Goal: Task Accomplishment & Management: Complete application form

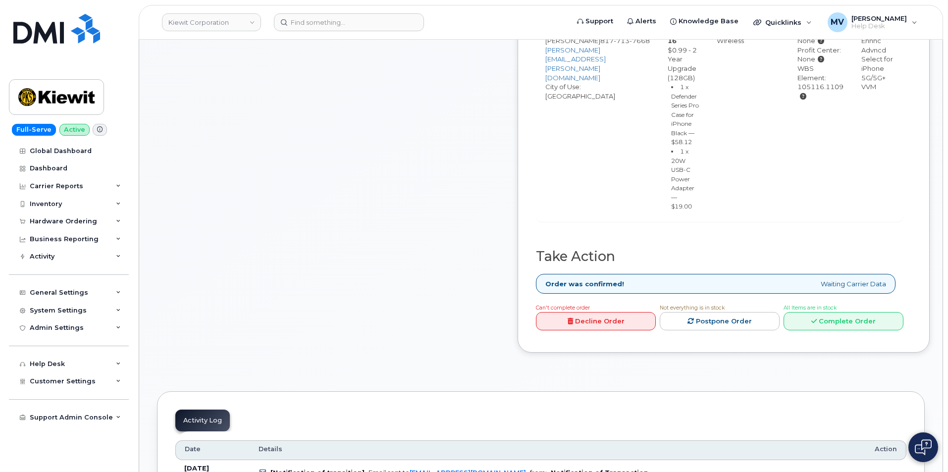
scroll to position [495, 0]
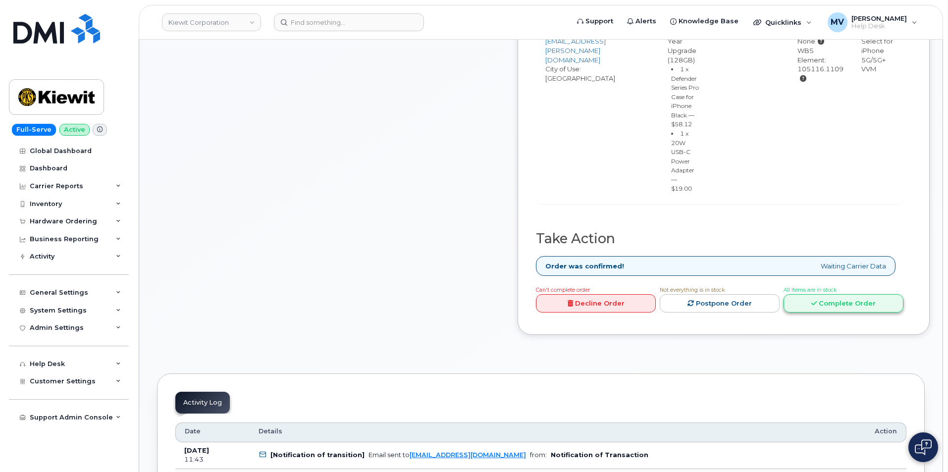
click at [857, 312] on link "Complete Order" at bounding box center [843, 303] width 120 height 18
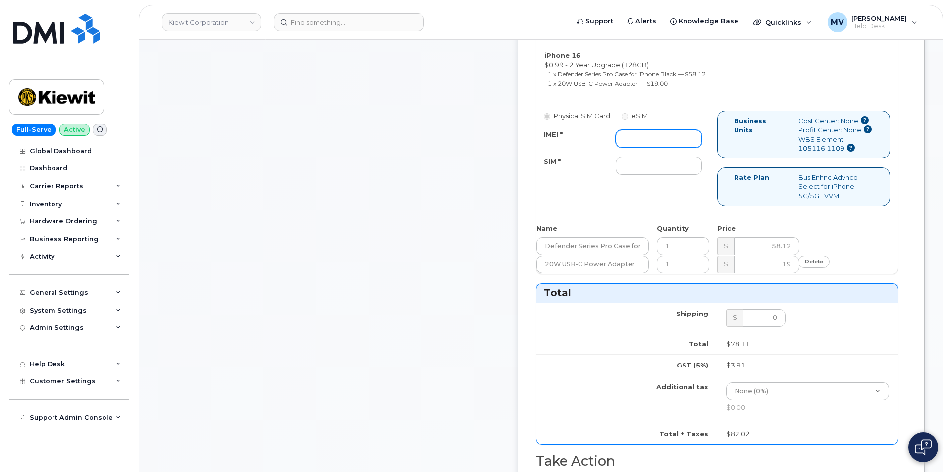
click at [686, 148] on input "IMEI *" at bounding box center [659, 139] width 86 height 18
paste input "354563837688067"
type input "354563837688067"
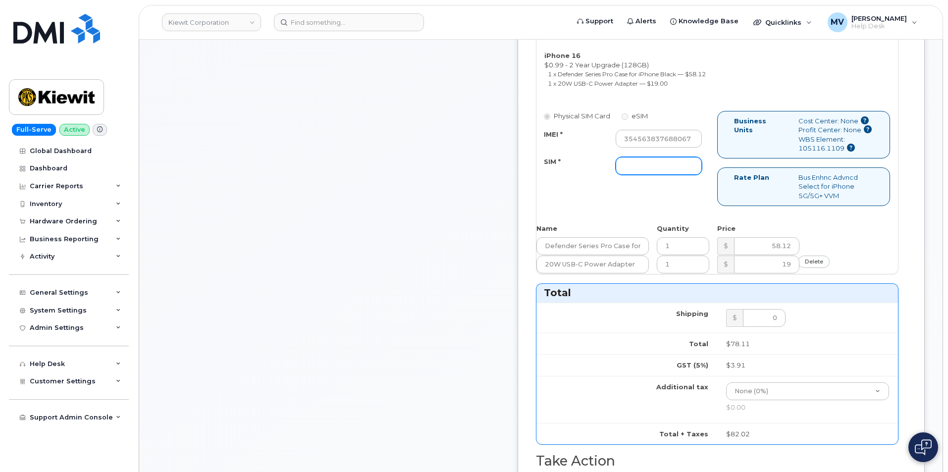
click at [689, 175] on input "SIM *" at bounding box center [659, 166] width 86 height 18
paste input "89049032007408885200213840729296"
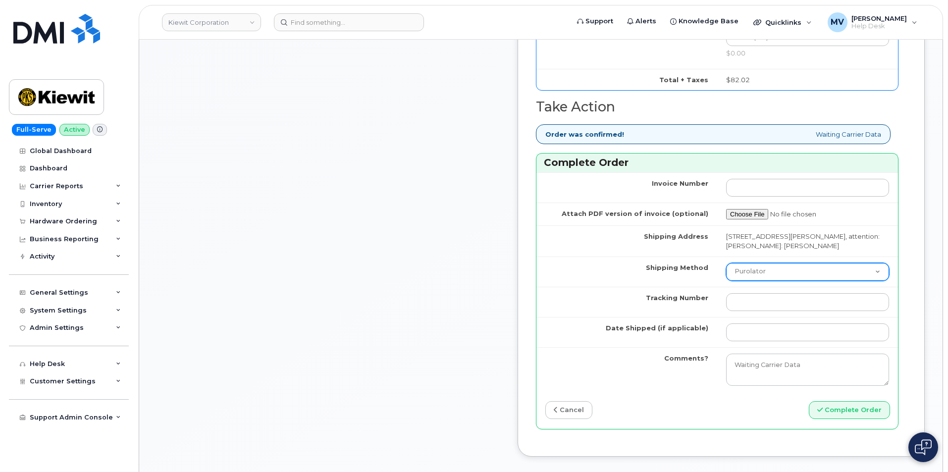
scroll to position [891, 0]
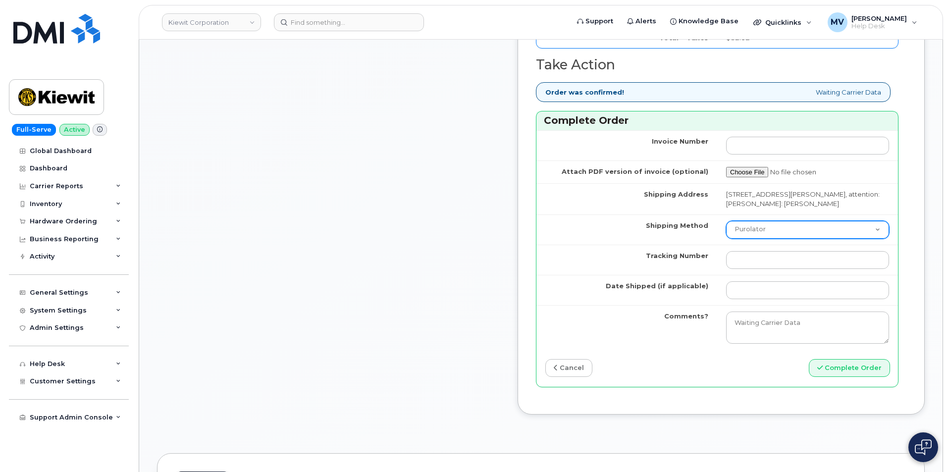
type input "89049032007408885200213840729296"
click at [792, 239] on select "Purolator UPS FedEx Canada Post Courier Other Drop Off Pick Up" at bounding box center [807, 230] width 163 height 18
select select "FedEx"
click at [735, 239] on select "Purolator UPS FedEx Canada Post Courier Other Drop Off Pick Up" at bounding box center [807, 230] width 163 height 18
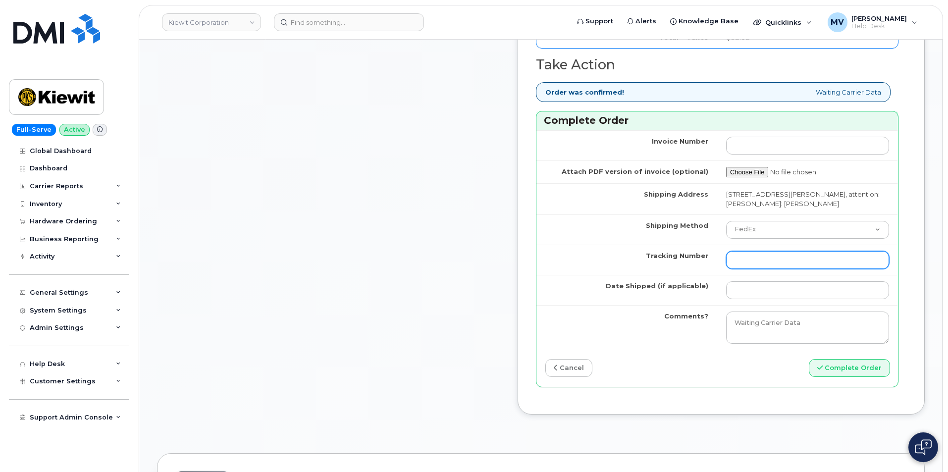
click at [760, 269] on input "Tracking Number" at bounding box center [807, 260] width 163 height 18
paste input "454266927711"
type input "454266927711"
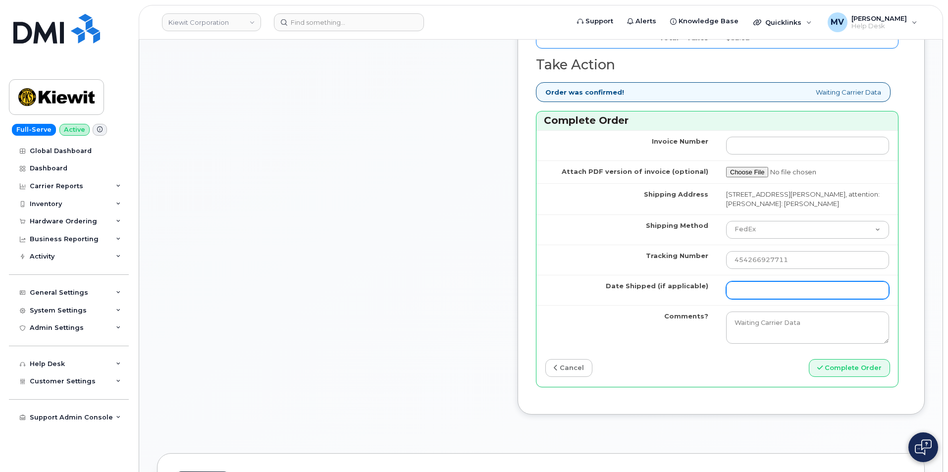
click at [784, 299] on input "Date Shipped (if applicable)" at bounding box center [807, 290] width 163 height 18
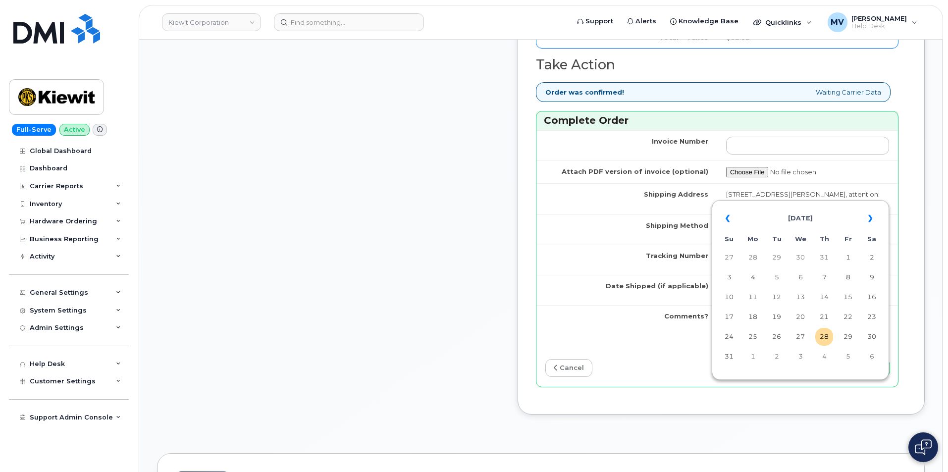
drag, startPoint x: 738, startPoint y: 372, endPoint x: 762, endPoint y: 372, distance: 23.8
click at [738, 372] on div "« August 2025 » Su Mo Tu We Th Fr Sa 27 28 29 30 31 1 2 3 4 5 6 7 8 9 10 11 12 …" at bounding box center [800, 290] width 172 height 175
drag, startPoint x: 822, startPoint y: 340, endPoint x: 846, endPoint y: 362, distance: 32.6
click at [822, 341] on td "28" at bounding box center [824, 337] width 18 height 18
type input "[DATE]"
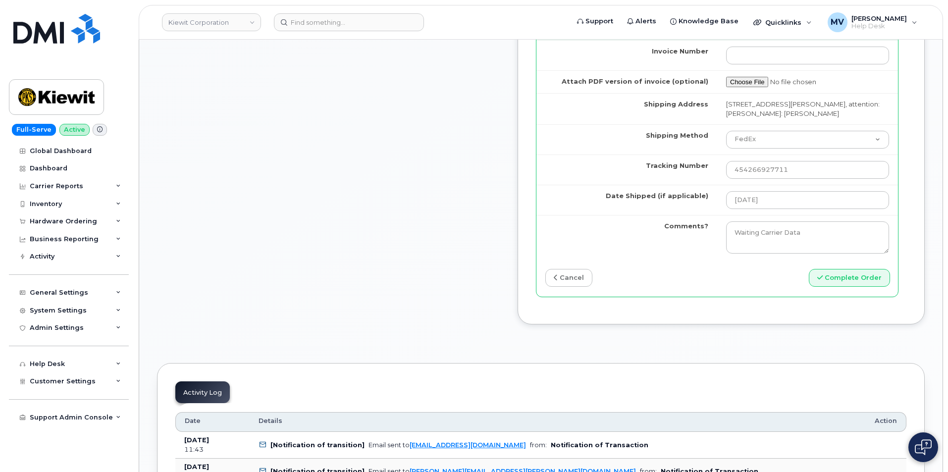
scroll to position [1040, 0]
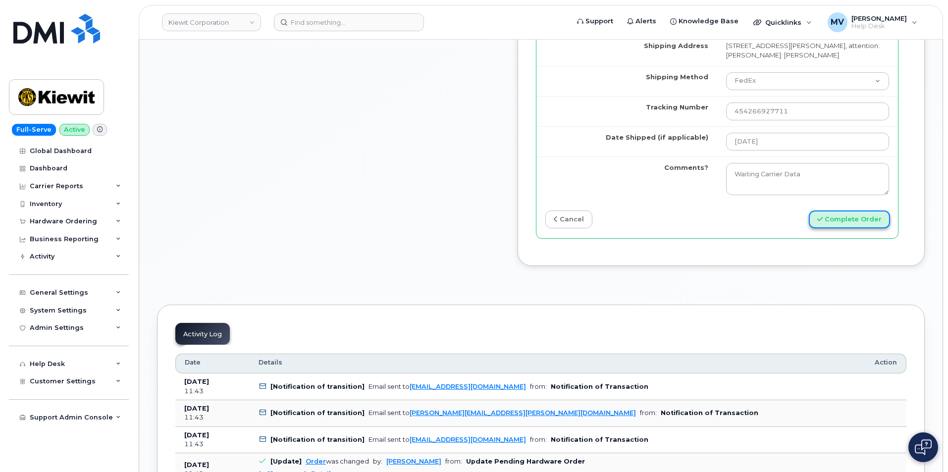
click at [842, 229] on button "Complete Order" at bounding box center [849, 219] width 81 height 18
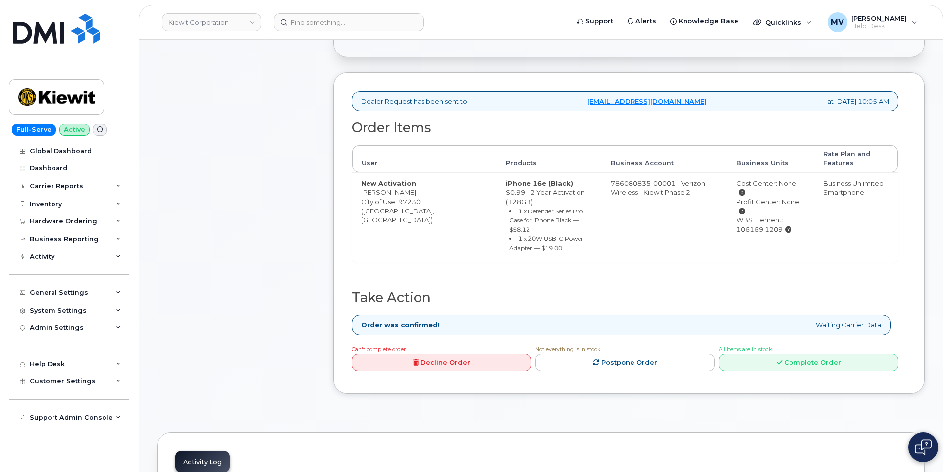
scroll to position [347, 0]
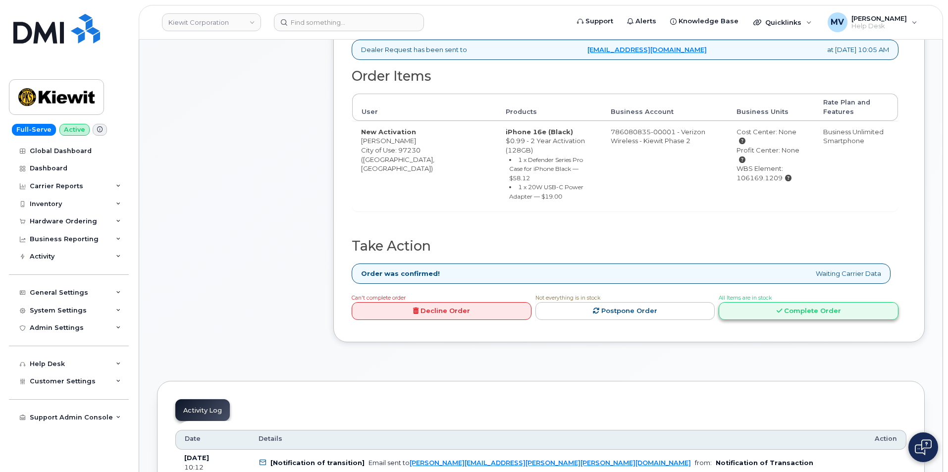
click at [815, 302] on link "Complete Order" at bounding box center [809, 311] width 180 height 18
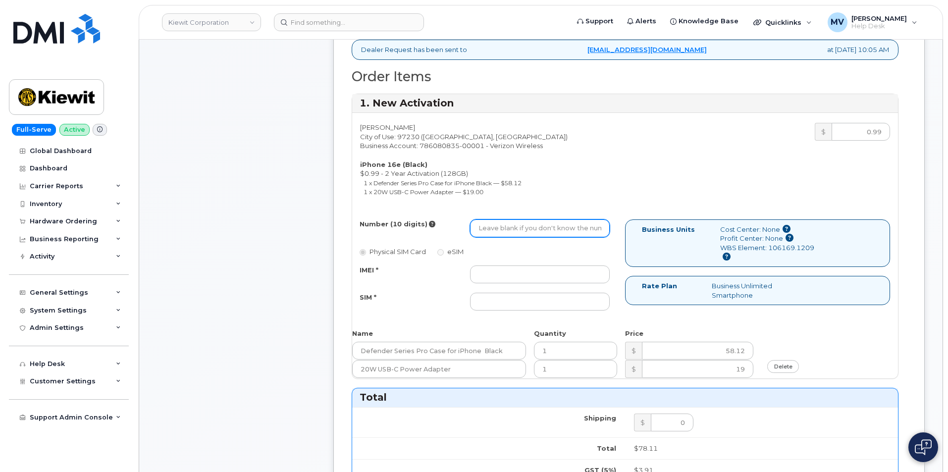
click at [543, 235] on input "Number (10 digits)" at bounding box center [540, 228] width 140 height 18
paste input "971-509-4851"
click at [511, 233] on input "971-509-4851" at bounding box center [540, 228] width 140 height 18
click at [498, 233] on input "971-5094851" at bounding box center [540, 228] width 140 height 18
click at [496, 232] on input "971-5094851" at bounding box center [540, 228] width 140 height 18
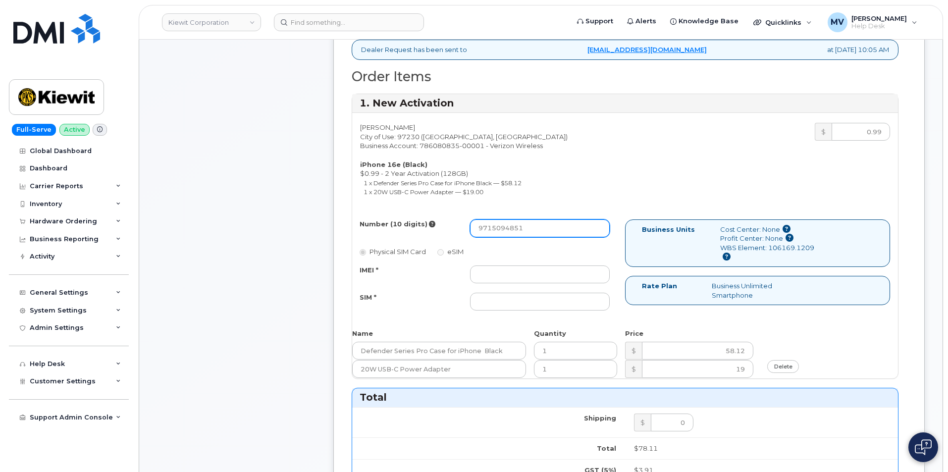
type input "9715094851"
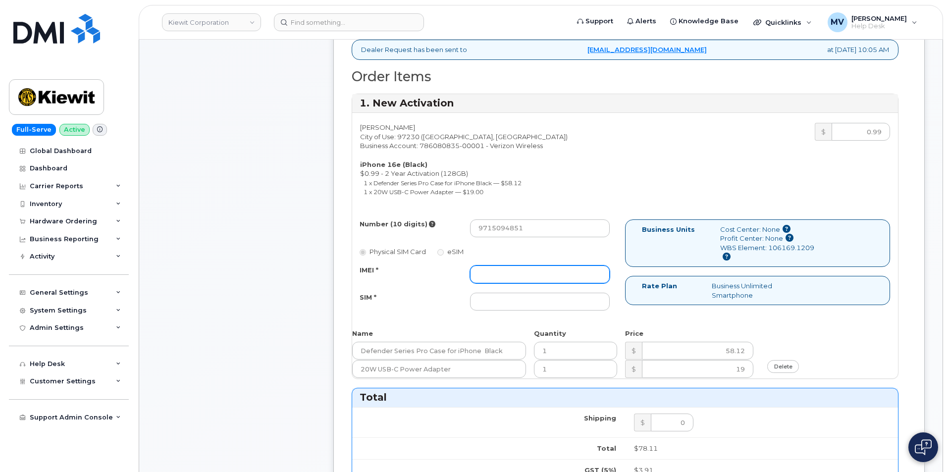
click at [498, 273] on input "IMEI *" at bounding box center [540, 274] width 140 height 18
paste input "351418499004322"
type input "351418499004322"
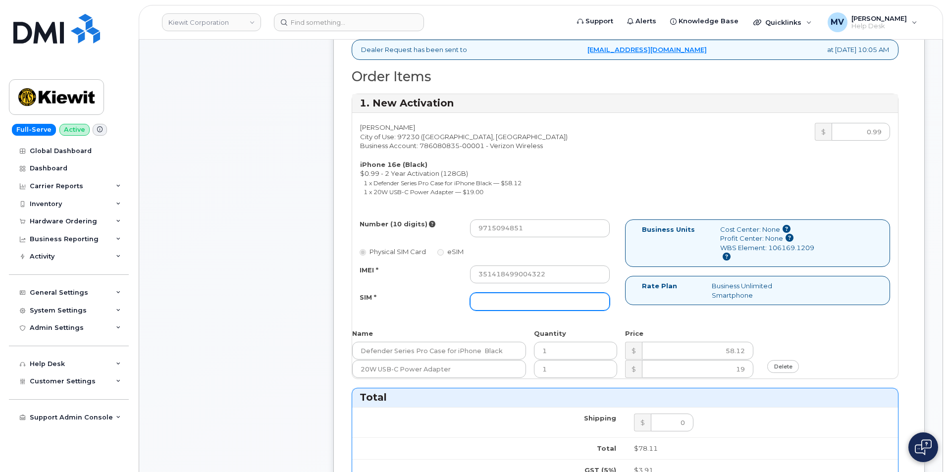
click at [544, 310] on input "SIM *" at bounding box center [540, 302] width 140 height 18
paste input "89043052010008889725002007237748"
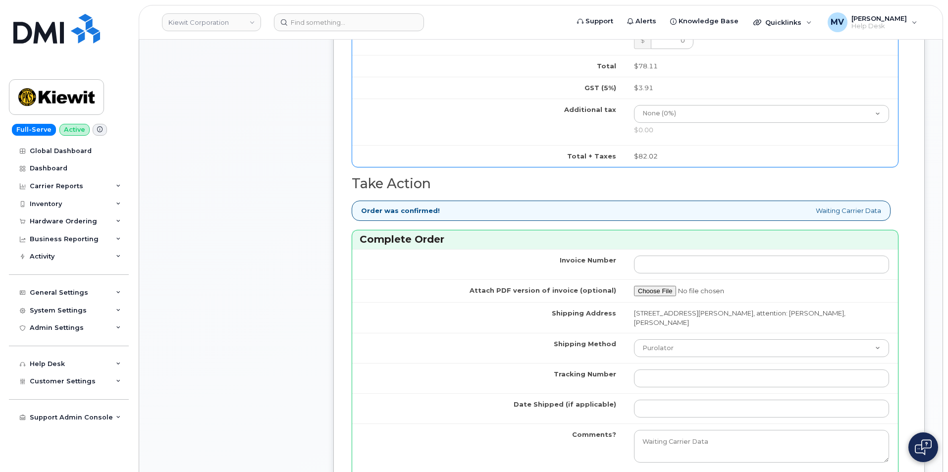
scroll to position [842, 0]
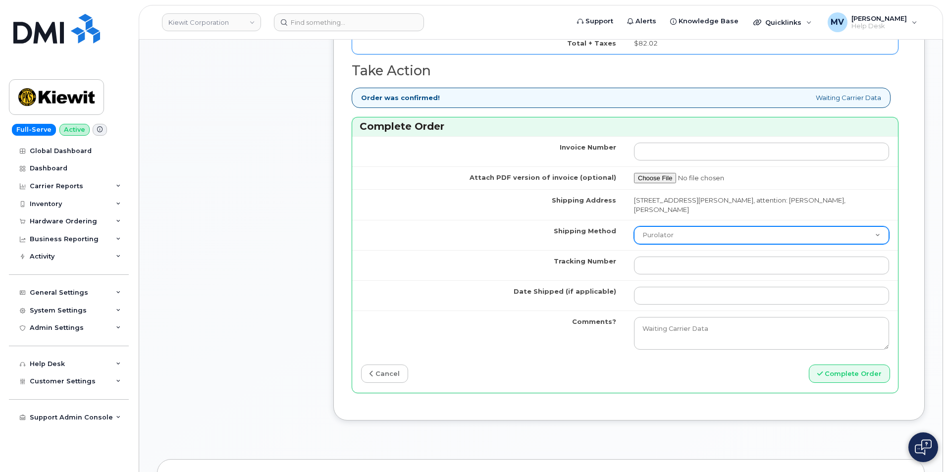
type input "89043052010008889725002007237748"
click at [766, 229] on select "Purolator UPS FedEx Canada Post Courier Other Drop Off Pick Up" at bounding box center [761, 235] width 255 height 18
select select "FedEx"
click at [634, 226] on select "Purolator UPS FedEx Canada Post Courier Other Drop Off Pick Up" at bounding box center [761, 235] width 255 height 18
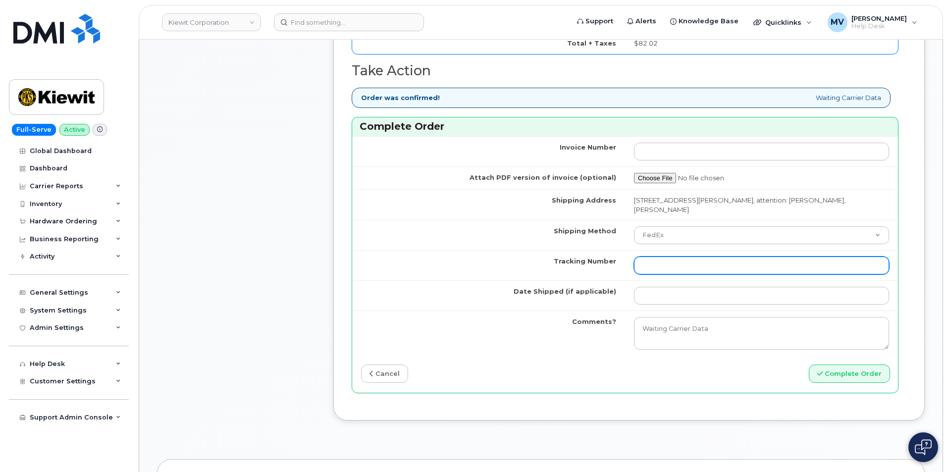
click at [743, 265] on input "Tracking Number" at bounding box center [761, 266] width 255 height 18
paste input "454266927733"
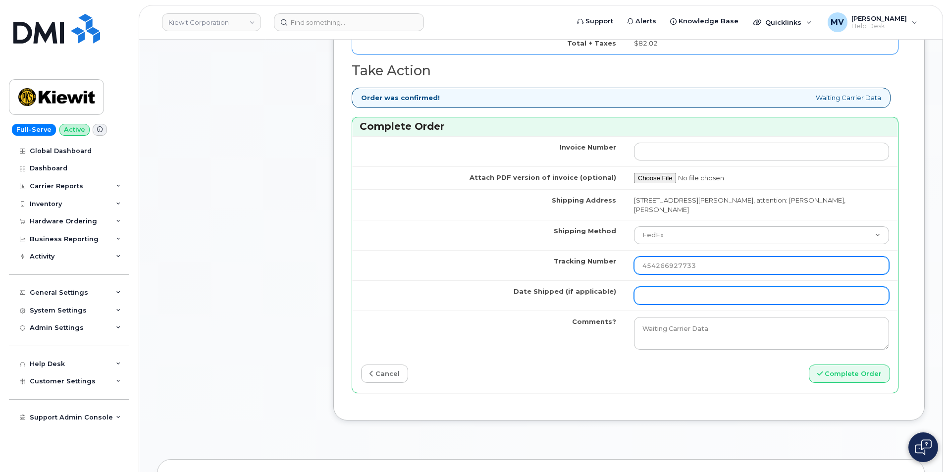
type input "454266927733"
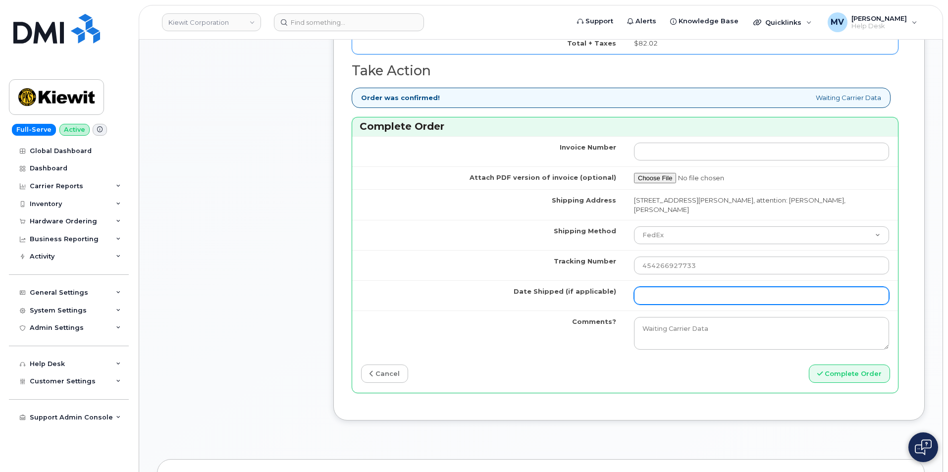
click at [689, 287] on td at bounding box center [761, 295] width 273 height 30
click at [685, 295] on input "Date Shipped (if applicable)" at bounding box center [761, 296] width 255 height 18
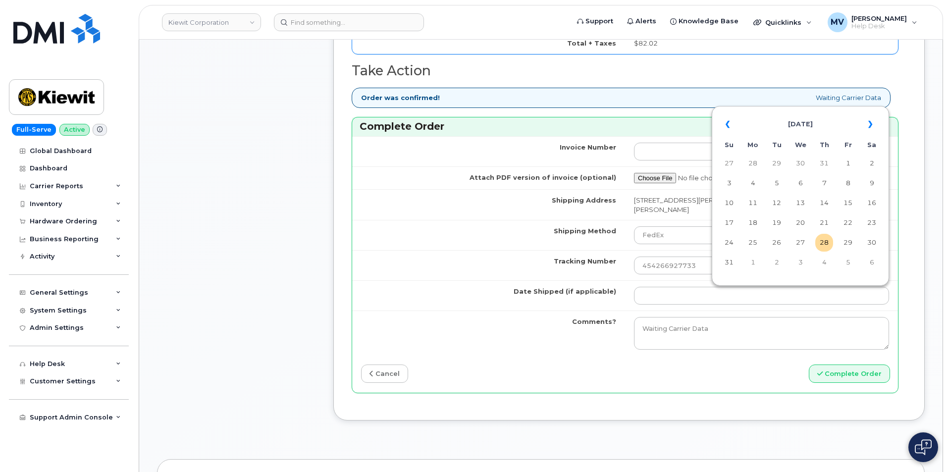
click at [820, 251] on td "28" at bounding box center [824, 243] width 18 height 18
type input "[DATE]"
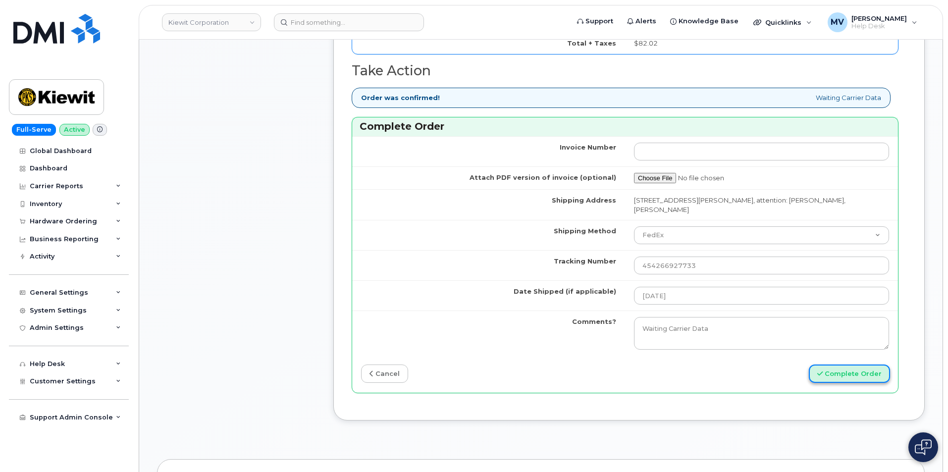
click at [846, 376] on button "Complete Order" at bounding box center [849, 373] width 81 height 18
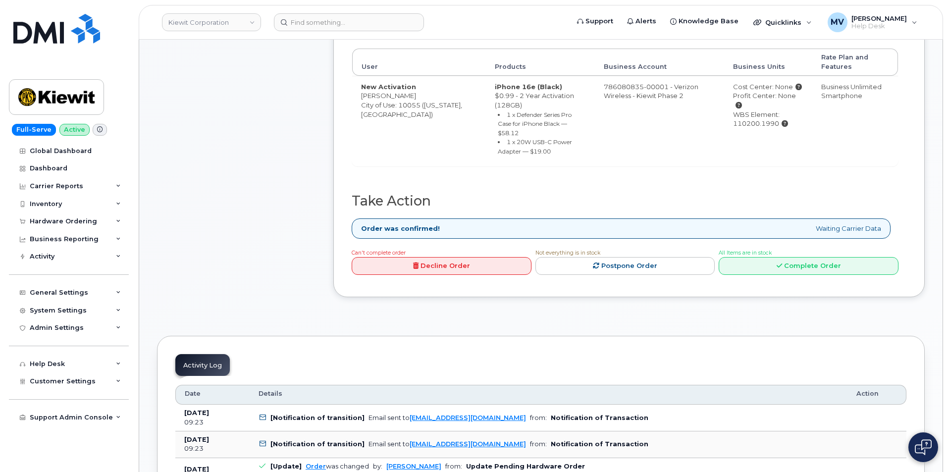
scroll to position [446, 0]
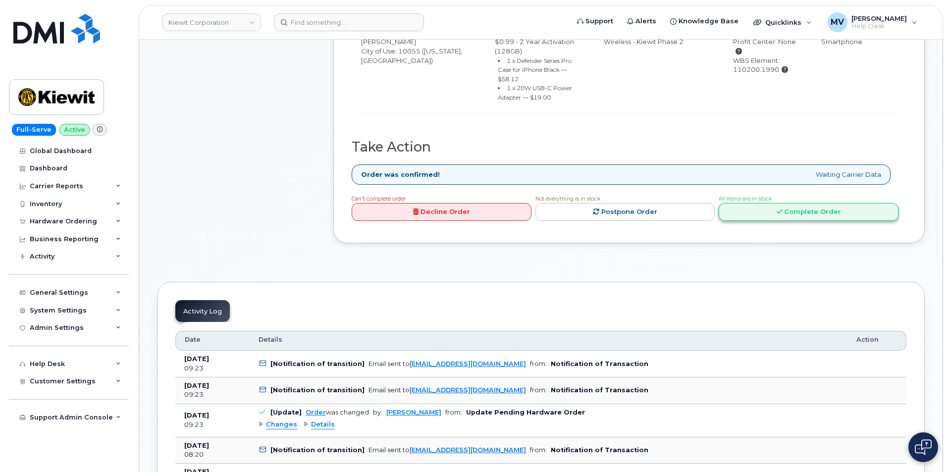
click at [830, 203] on link "Complete Order" at bounding box center [809, 212] width 180 height 18
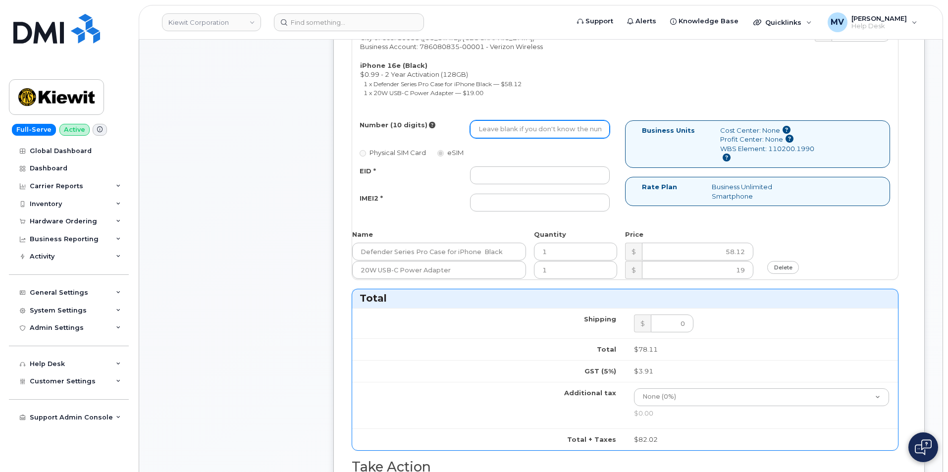
click at [544, 135] on input "Number (10 digits)" at bounding box center [540, 129] width 140 height 18
paste input "908-661-7753"
click at [510, 135] on input "908-661-7753" at bounding box center [540, 129] width 140 height 18
click at [493, 127] on input "908-6617753" at bounding box center [540, 129] width 140 height 18
click at [496, 133] on input "908-6617753" at bounding box center [540, 129] width 140 height 18
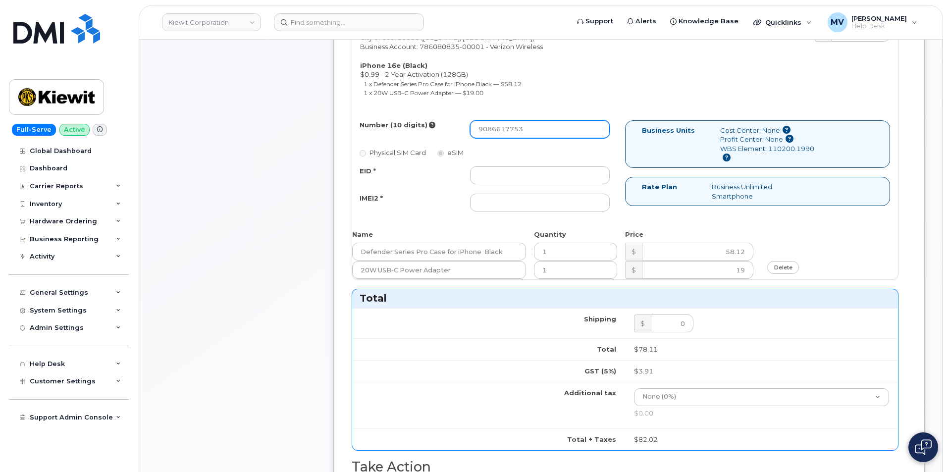
type input "9086617753"
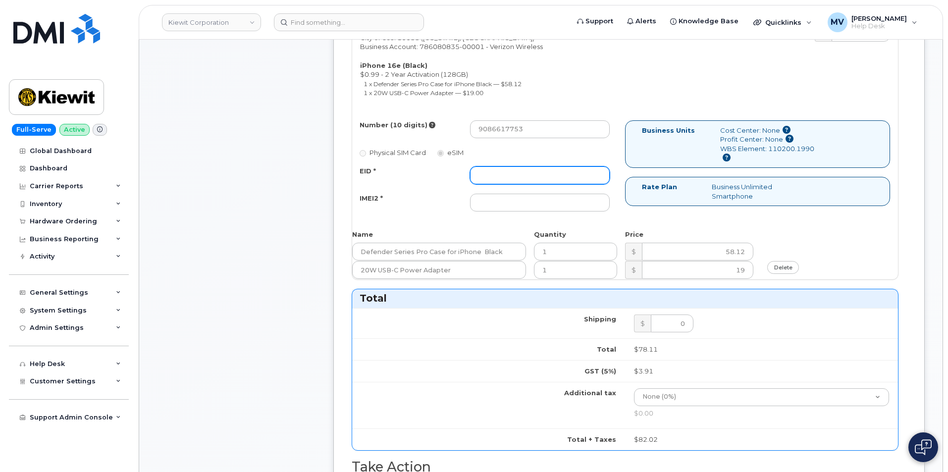
click at [554, 172] on input "EID *" at bounding box center [540, 175] width 140 height 18
paste input "89043052010008889725002012077272"
type input "89043052010008889725002012077272"
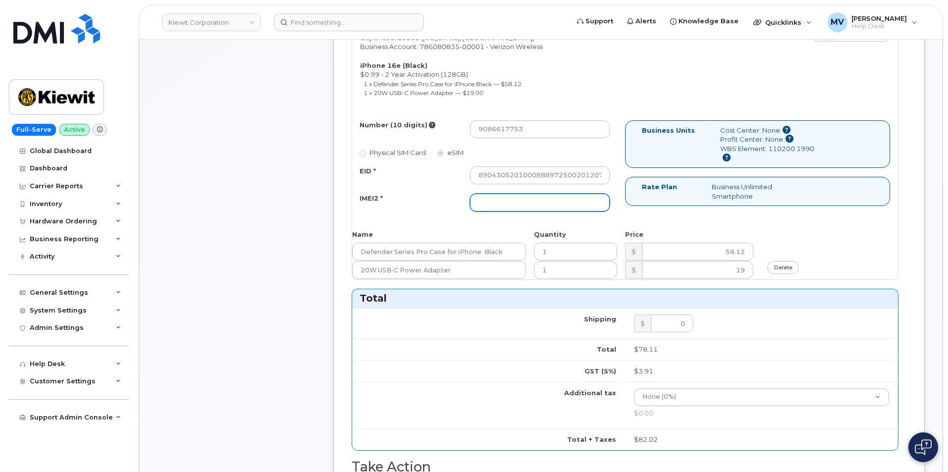
click at [556, 204] on input "IMEI2 *" at bounding box center [540, 203] width 140 height 18
paste input "351418499338233"
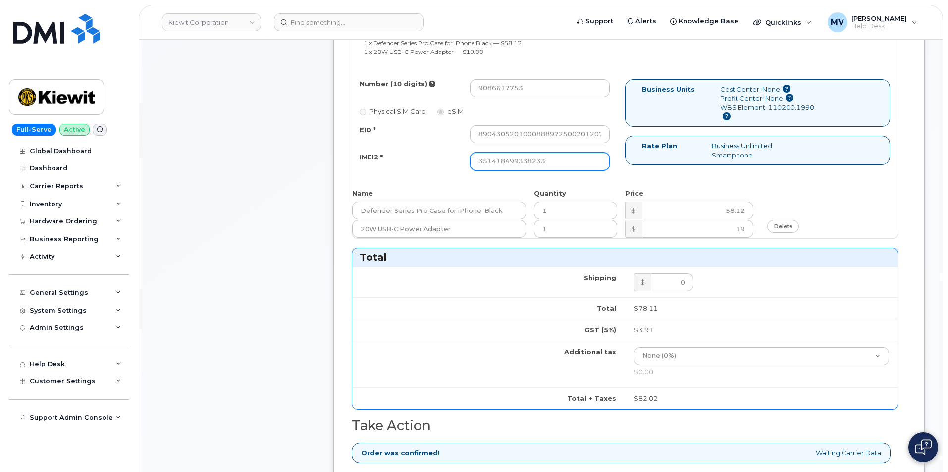
scroll to position [446, 0]
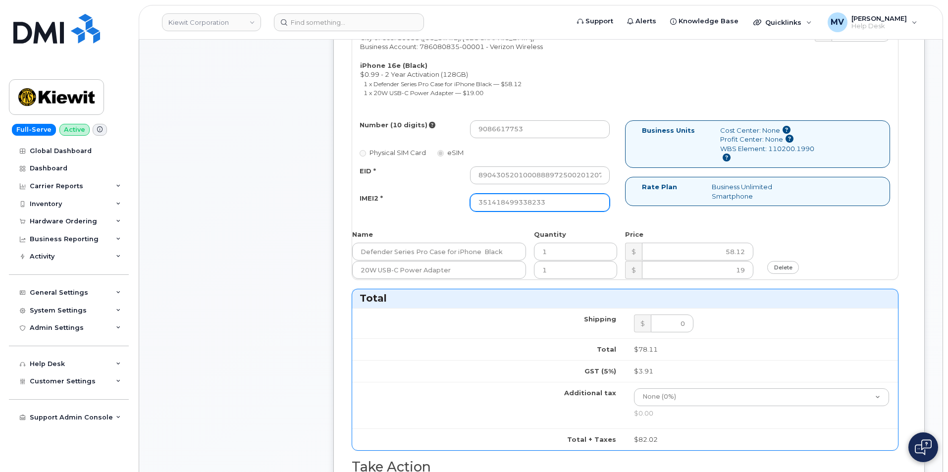
type input "351418499338233"
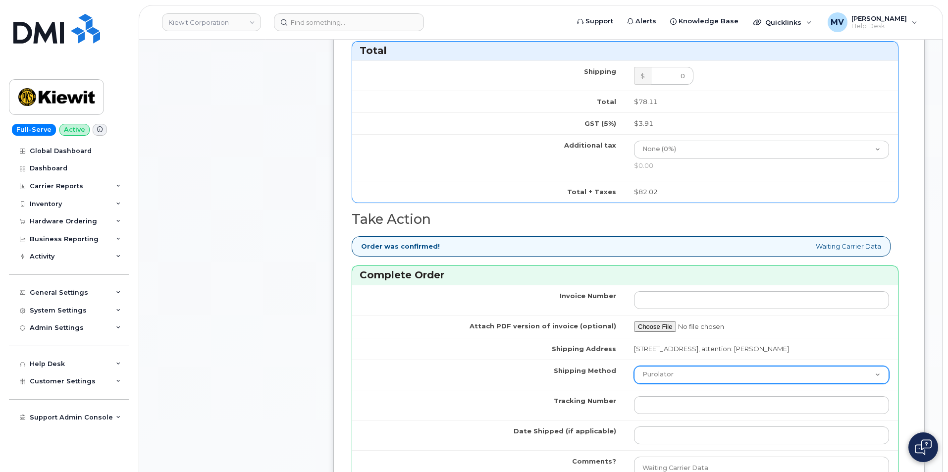
drag, startPoint x: 682, startPoint y: 375, endPoint x: 681, endPoint y: 380, distance: 5.0
click at [681, 376] on select "Purolator UPS FedEx Canada Post Courier Other Drop Off Pick Up" at bounding box center [761, 375] width 255 height 18
select select "FedEx"
click at [634, 375] on select "Purolator UPS FedEx Canada Post Courier Other Drop Off Pick Up" at bounding box center [761, 375] width 255 height 18
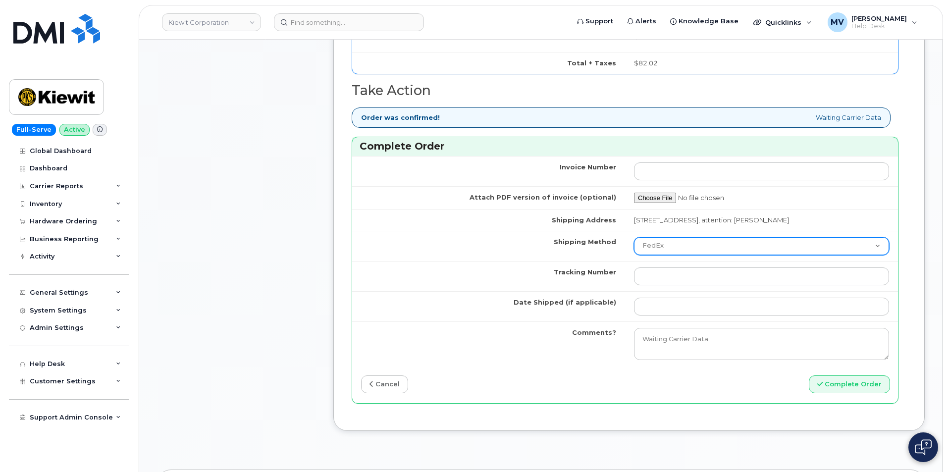
scroll to position [891, 0]
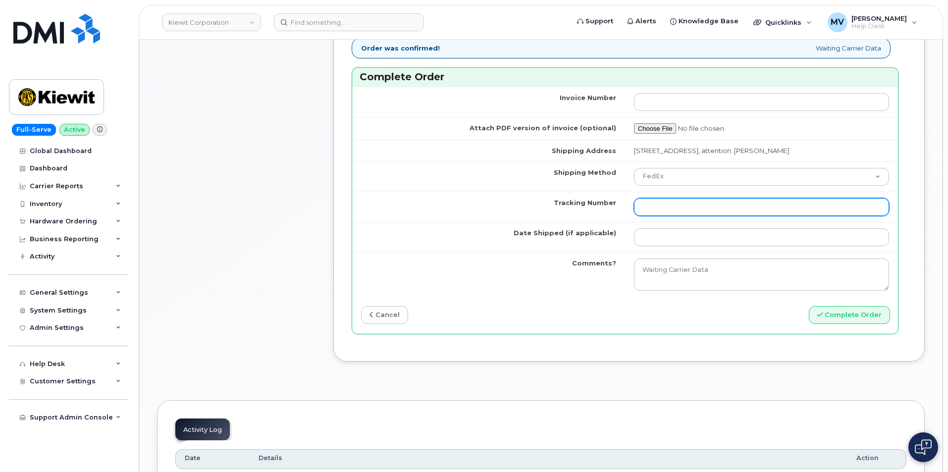
click at [675, 212] on input "Tracking Number" at bounding box center [761, 207] width 255 height 18
paste input "454266927744"
type input "454266927744"
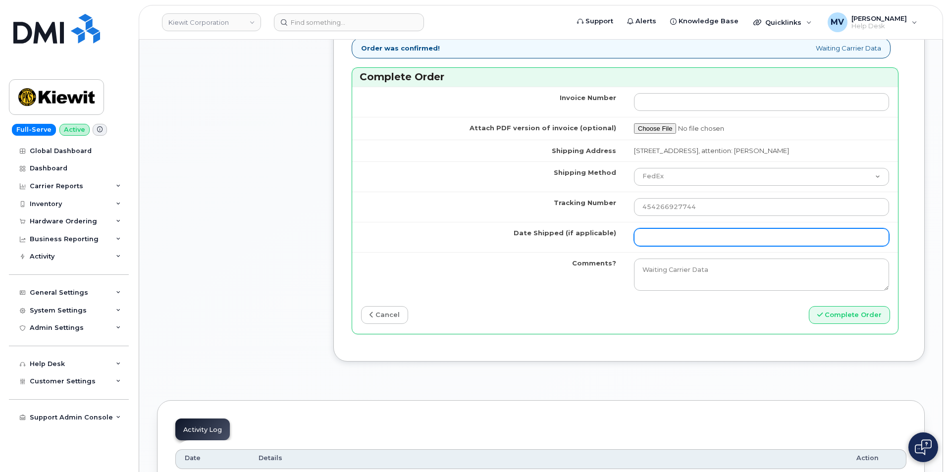
click at [677, 245] on input "Date Shipped (if applicable)" at bounding box center [761, 237] width 255 height 18
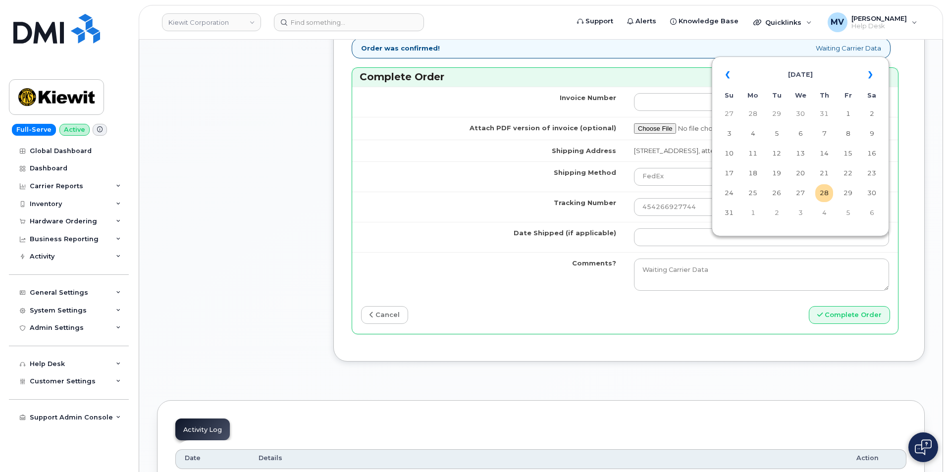
click at [828, 196] on td "28" at bounding box center [824, 193] width 18 height 18
type input "[DATE]"
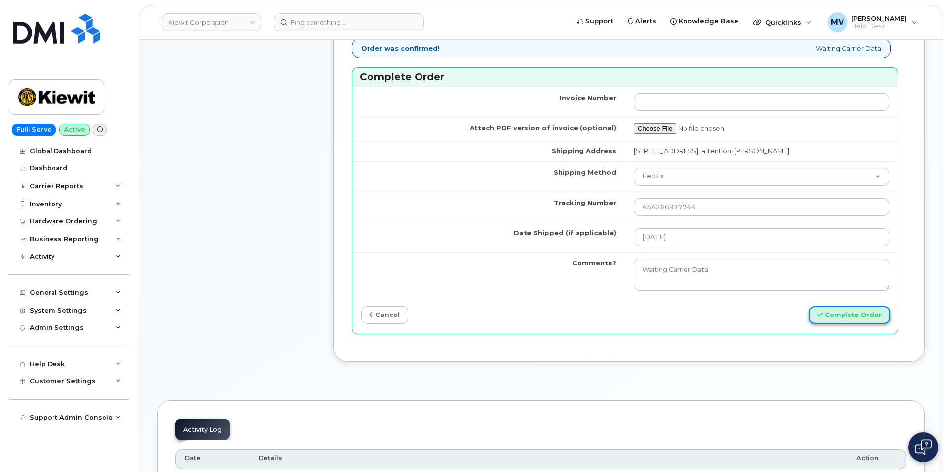
click at [843, 324] on button "Complete Order" at bounding box center [849, 315] width 81 height 18
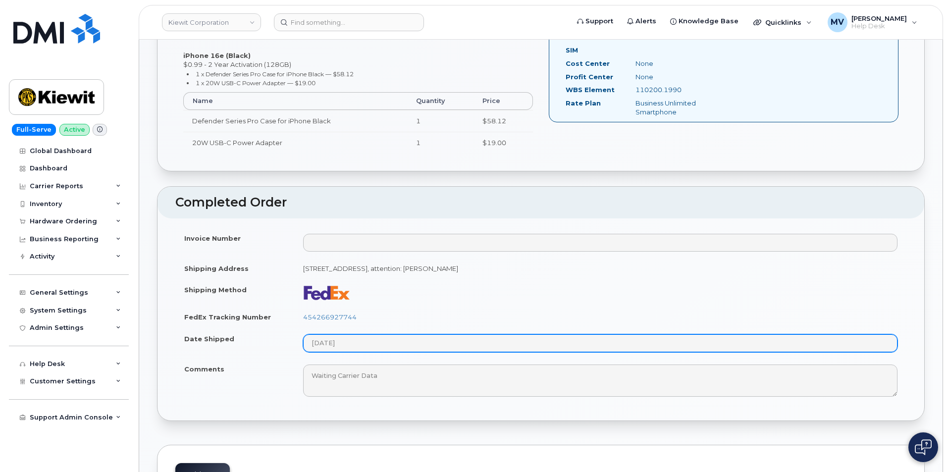
scroll to position [446, 0]
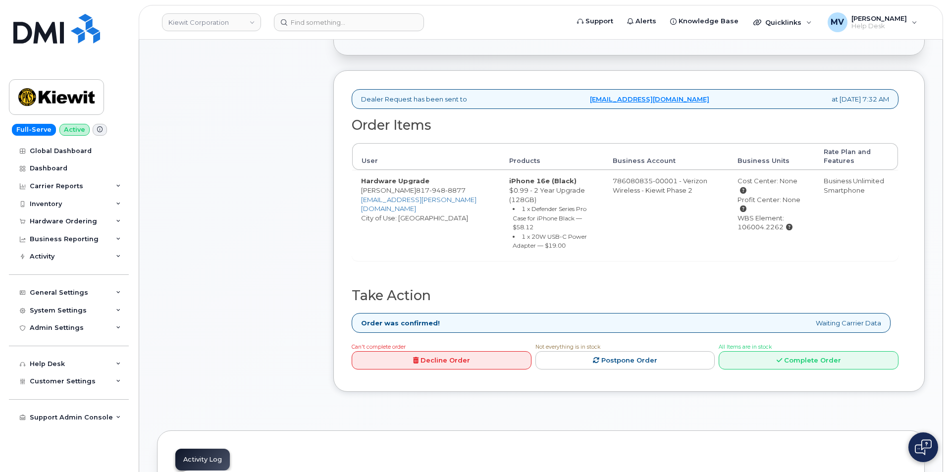
scroll to position [396, 0]
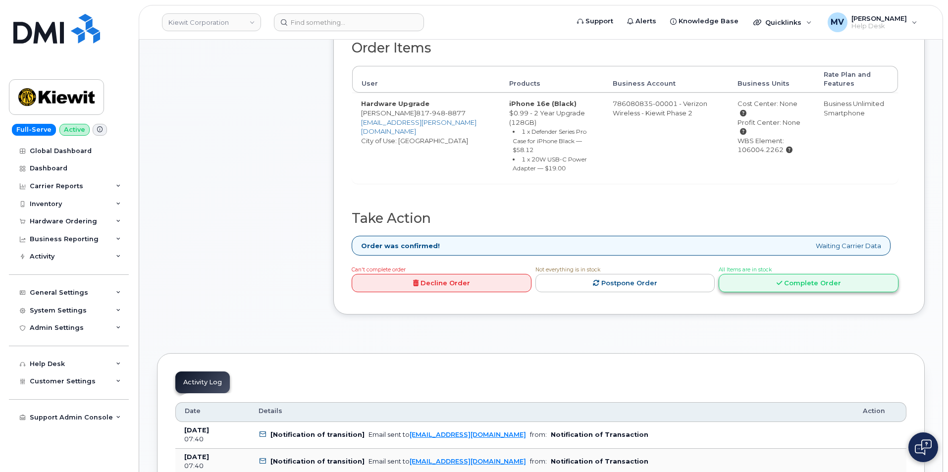
click at [817, 277] on link "Complete Order" at bounding box center [809, 283] width 180 height 18
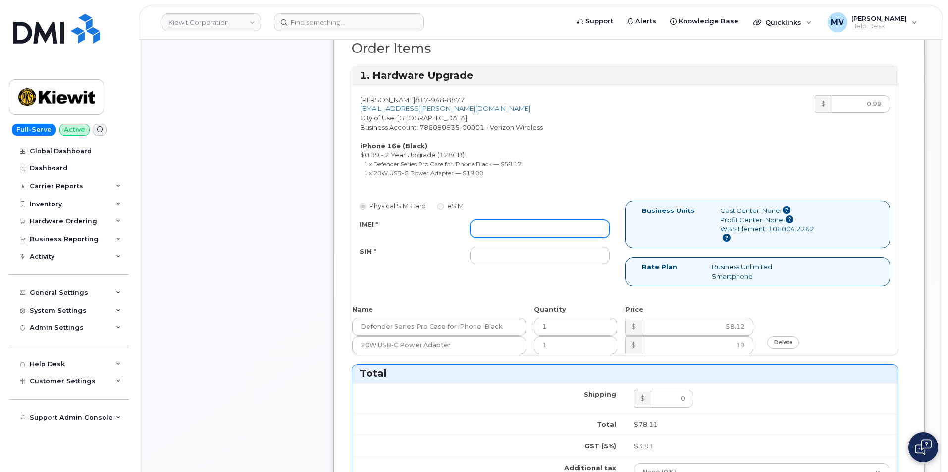
click at [512, 236] on input "IMEI *" at bounding box center [540, 229] width 140 height 18
paste input "351418499409000"
type input "351418499409000"
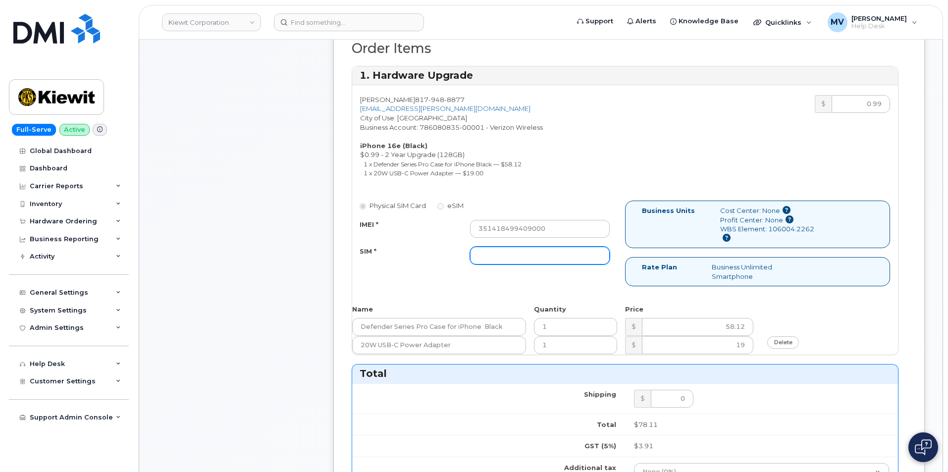
click at [537, 256] on input "SIM *" at bounding box center [540, 256] width 140 height 18
paste input "89043052010008889725002007184689"
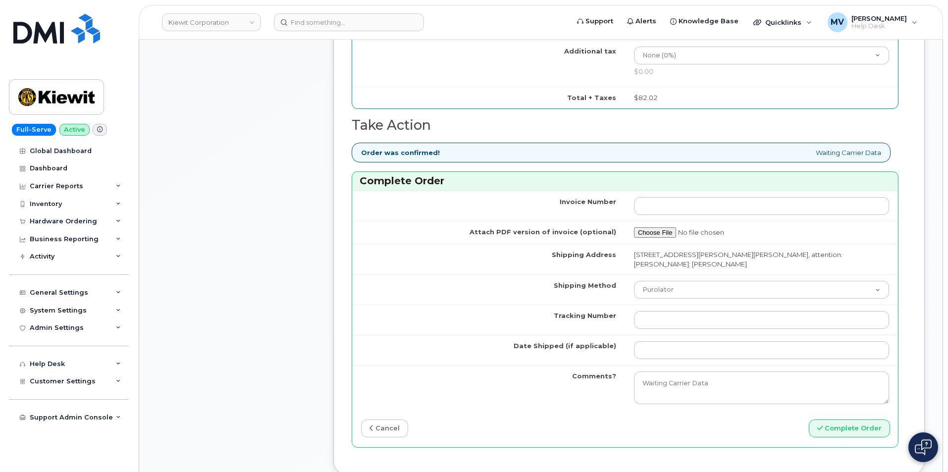
scroll to position [842, 0]
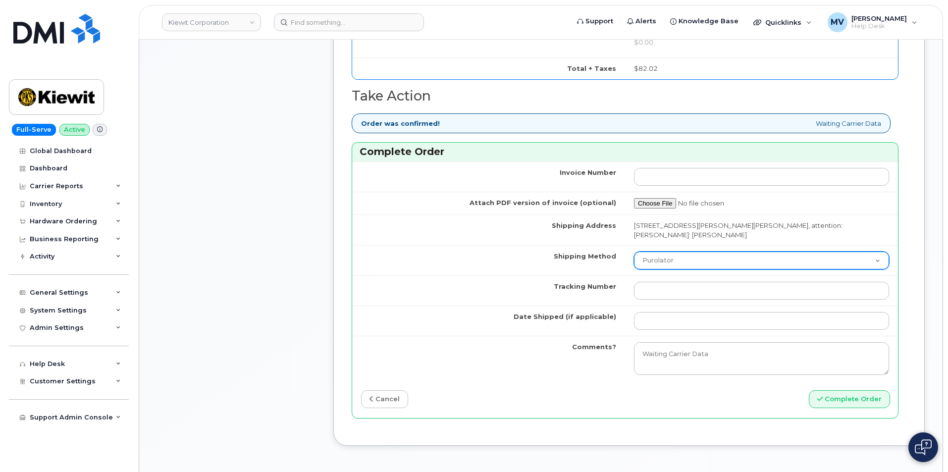
type input "89043052010008889725002007184689"
click at [678, 252] on select "Purolator UPS FedEx Canada Post Courier Other Drop Off Pick Up" at bounding box center [761, 261] width 255 height 18
select select "FedEx"
click at [634, 252] on select "Purolator UPS FedEx Canada Post Courier Other Drop Off Pick Up" at bounding box center [761, 261] width 255 height 18
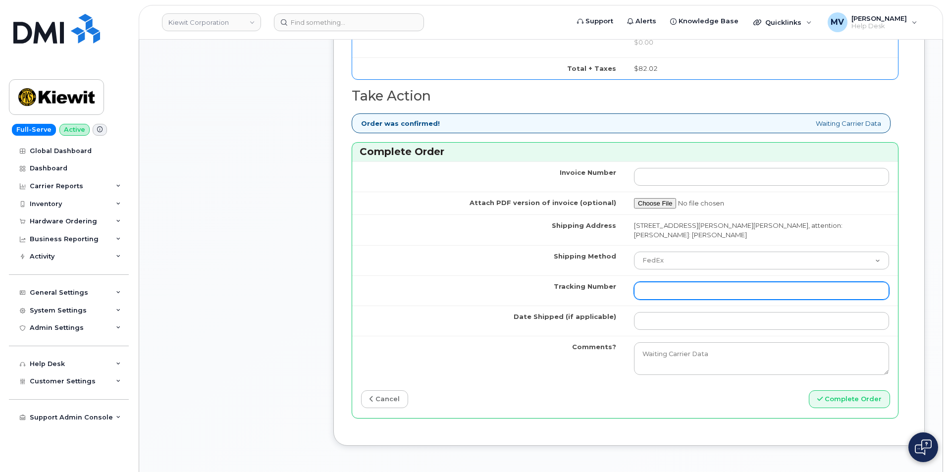
click at [763, 284] on input "Tracking Number" at bounding box center [761, 291] width 255 height 18
paste input "454266927755"
type input "454266927755"
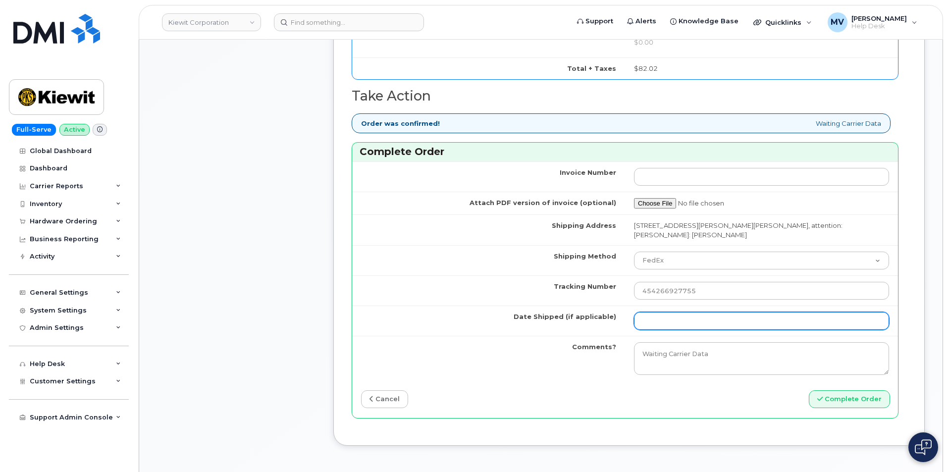
click at [667, 313] on input "Date Shipped (if applicable)" at bounding box center [761, 321] width 255 height 18
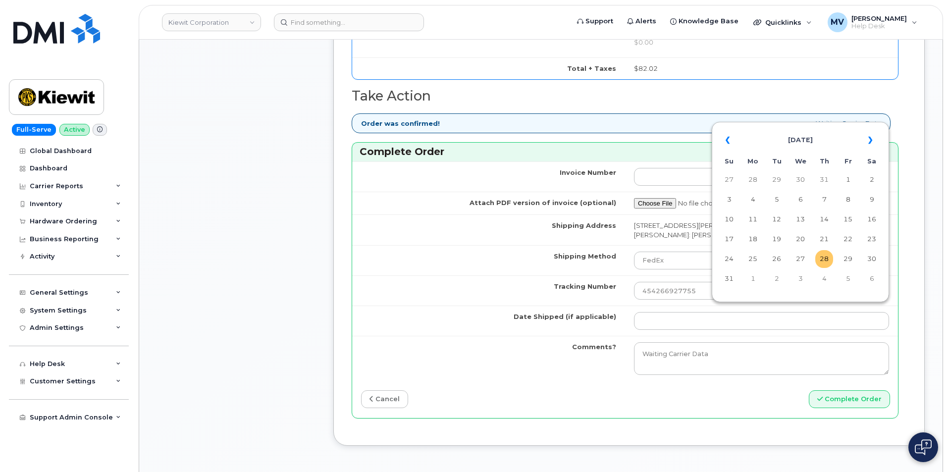
click at [825, 257] on td "28" at bounding box center [824, 259] width 18 height 18
type input "[DATE]"
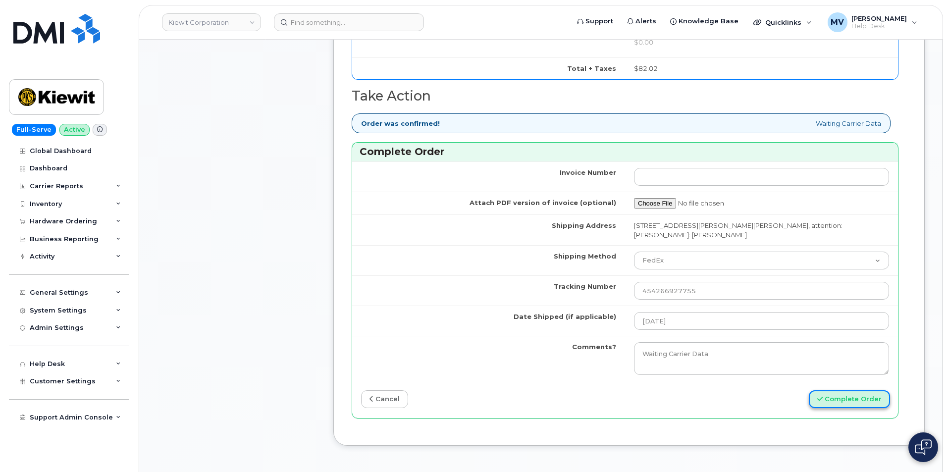
click at [865, 390] on button "Complete Order" at bounding box center [849, 399] width 81 height 18
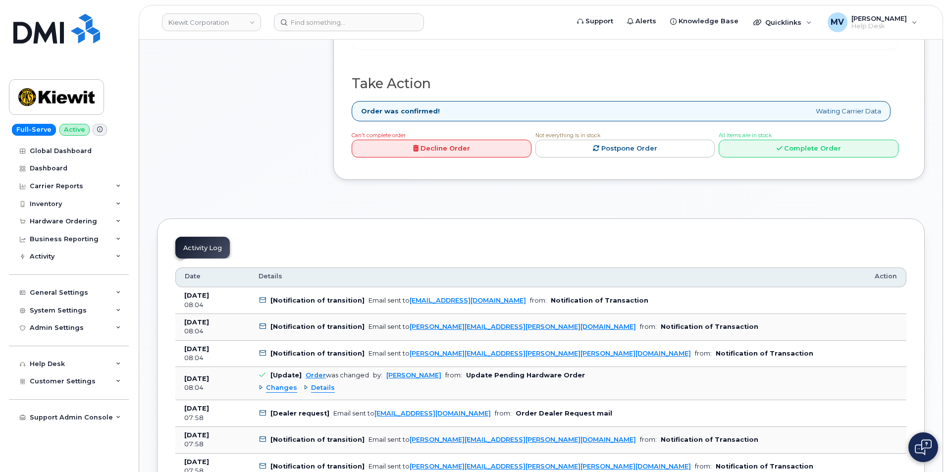
scroll to position [545, 0]
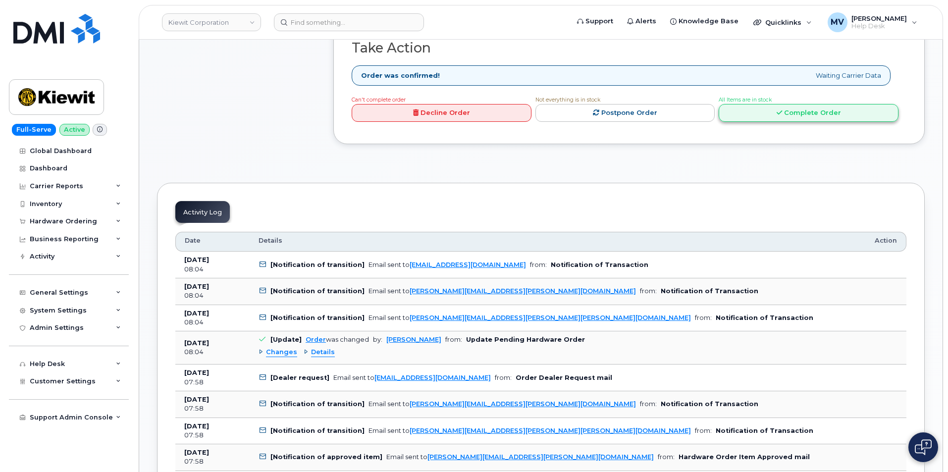
click at [803, 104] on link "Complete Order" at bounding box center [809, 113] width 180 height 18
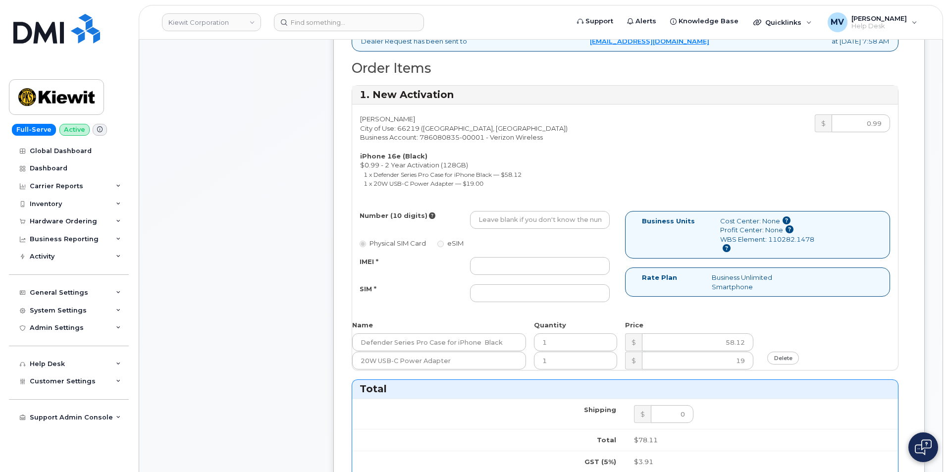
scroll to position [446, 0]
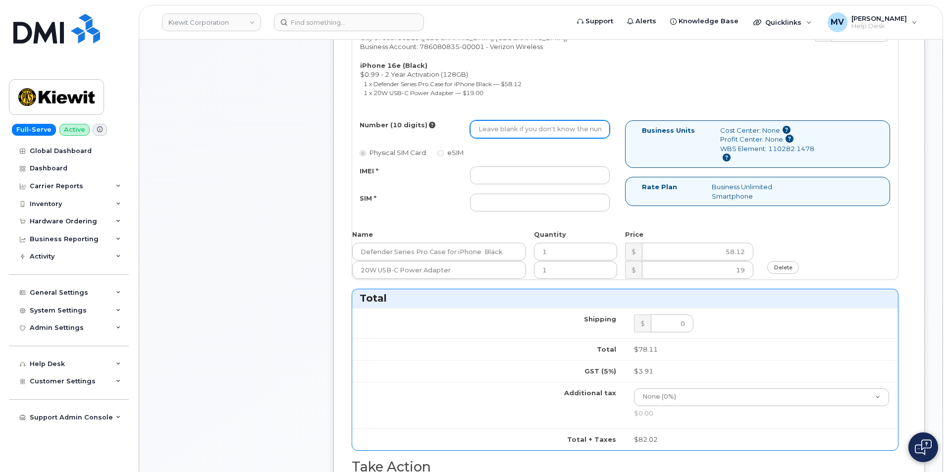
click at [498, 121] on input "Number (10 digits)" at bounding box center [540, 129] width 140 height 18
paste input "FedEx Tracking Number:"
drag, startPoint x: 573, startPoint y: 133, endPoint x: 410, endPoint y: 146, distance: 163.9
click at [411, 146] on div "Number (10 digits) FedEx Tracking Number: Physical SIM Card eSIM IMEI * SIM *" at bounding box center [488, 170] width 273 height 100
paste input "816-831-0572"
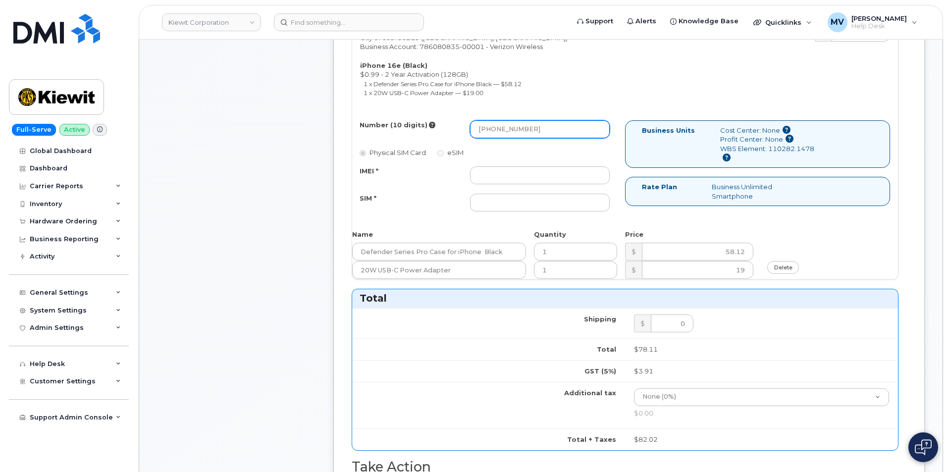
click at [510, 133] on input "816-831-0572" at bounding box center [540, 129] width 140 height 18
click at [494, 130] on input "816-8310572" at bounding box center [540, 129] width 140 height 18
type input "8168310572"
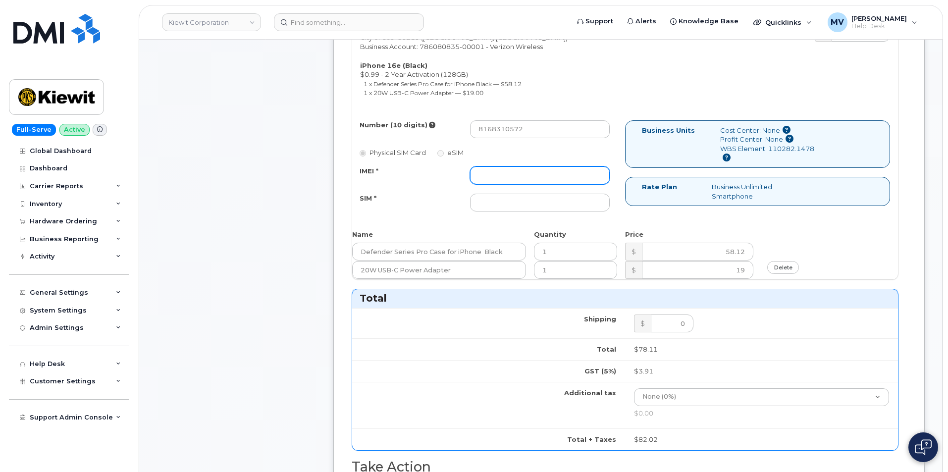
click at [513, 170] on input "IMEI *" at bounding box center [540, 175] width 140 height 18
paste input "351418497871698"
type input "351418497871698"
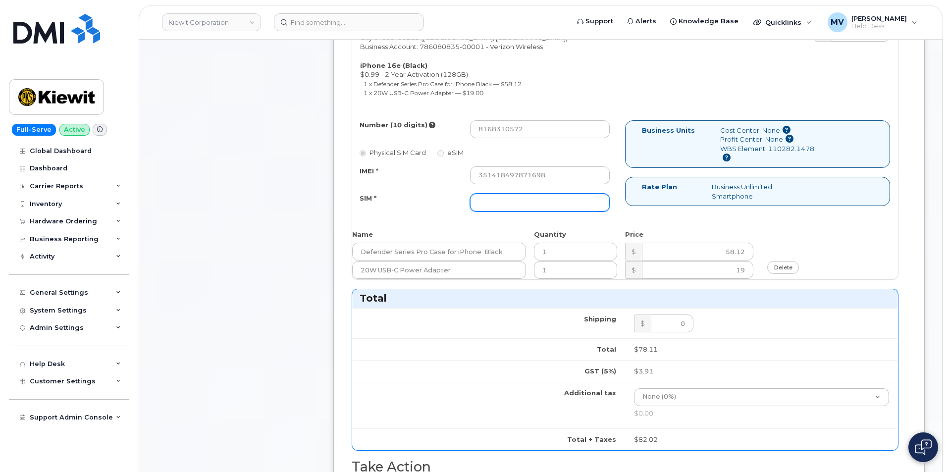
click at [556, 204] on input "SIM *" at bounding box center [540, 203] width 140 height 18
paste input "89043052010008889724034766323111"
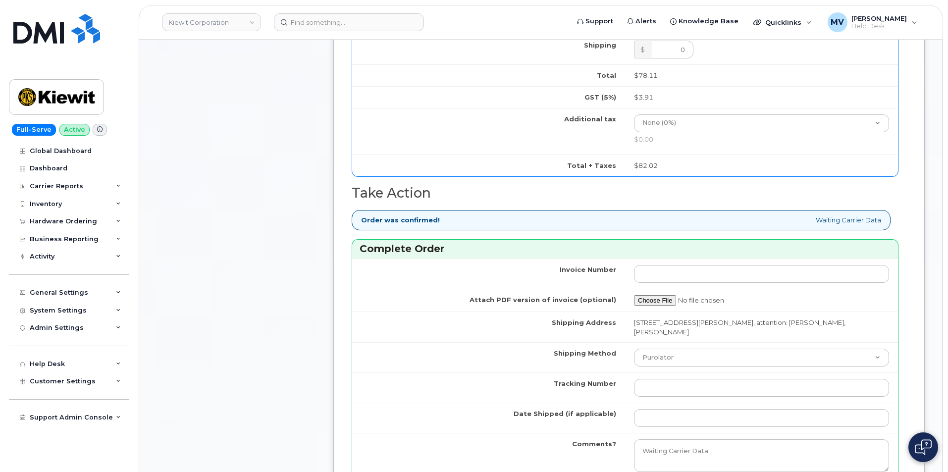
scroll to position [792, 0]
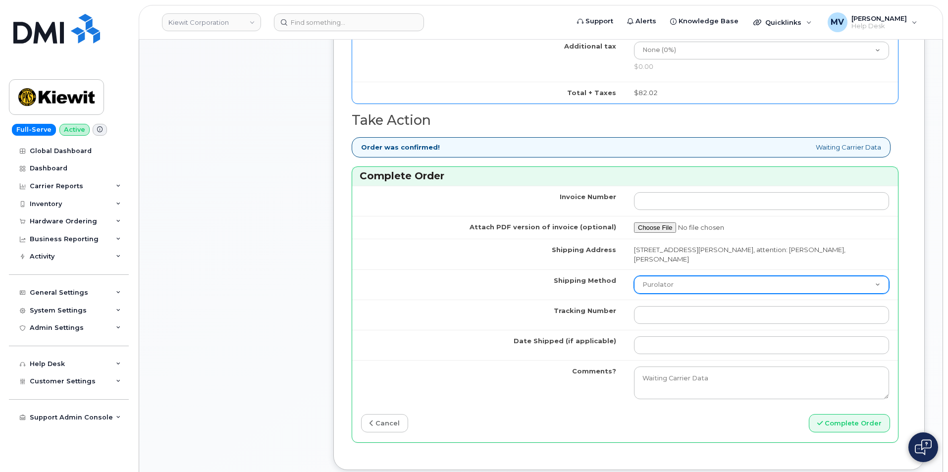
type input "89043052010008889724034766323111"
click at [732, 284] on select "Purolator UPS FedEx Canada Post Courier Other Drop Off Pick Up" at bounding box center [761, 285] width 255 height 18
select select "FedEx"
click at [634, 276] on select "Purolator UPS FedEx Canada Post Courier Other Drop Off Pick Up" at bounding box center [761, 285] width 255 height 18
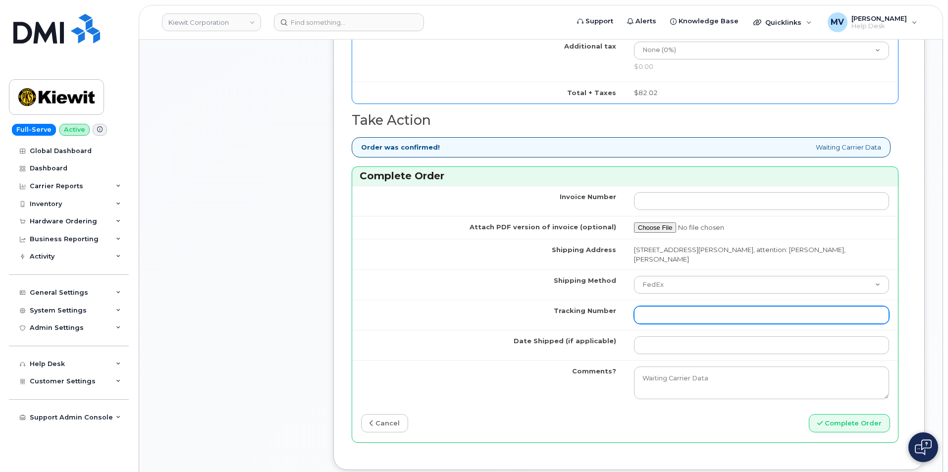
click at [714, 307] on input "Tracking Number" at bounding box center [761, 315] width 255 height 18
paste input "454266927777"
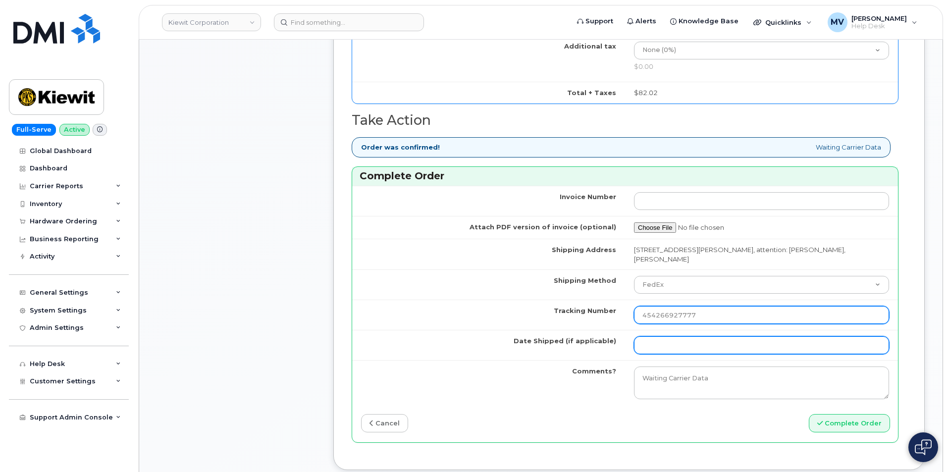
type input "454266927777"
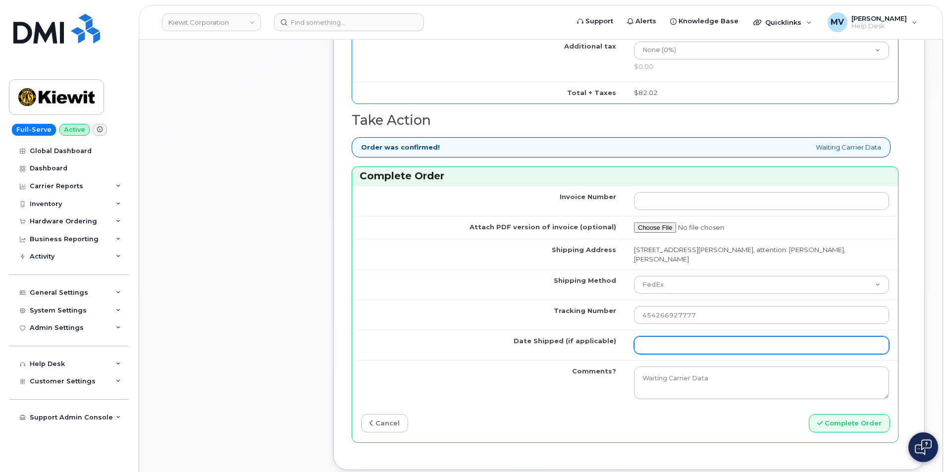
click at [694, 336] on input "Date Shipped (if applicable)" at bounding box center [761, 345] width 255 height 18
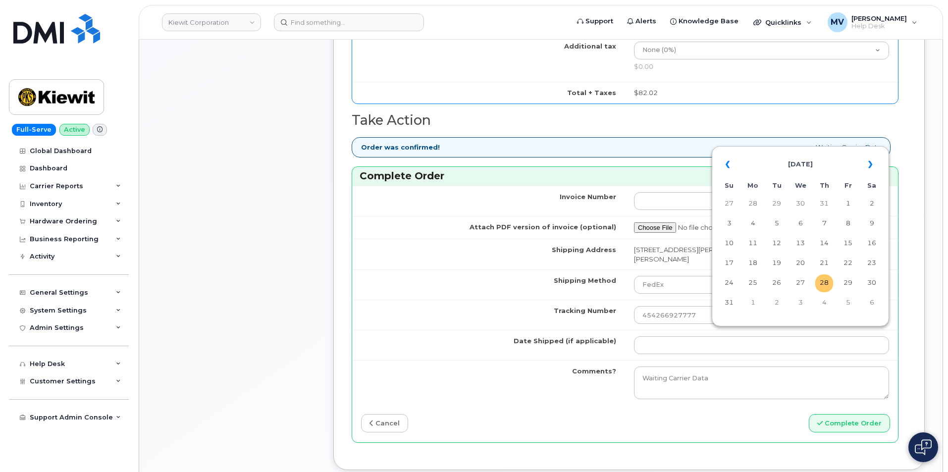
click at [817, 282] on td "28" at bounding box center [824, 283] width 18 height 18
type input "[DATE]"
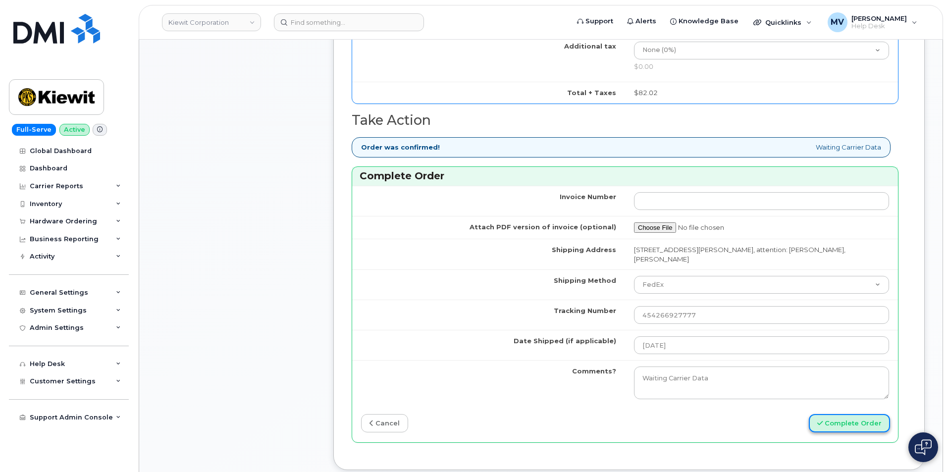
click at [862, 414] on button "Complete Order" at bounding box center [849, 423] width 81 height 18
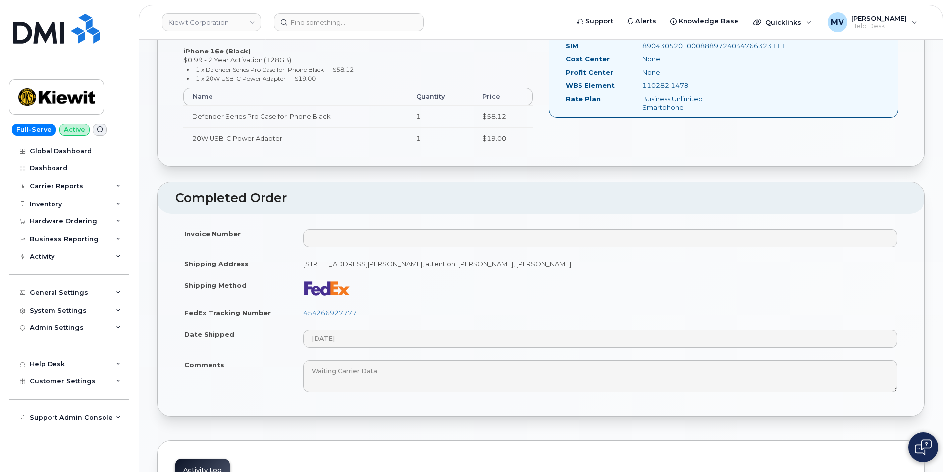
scroll to position [446, 0]
